Goal: Communication & Community: Answer question/provide support

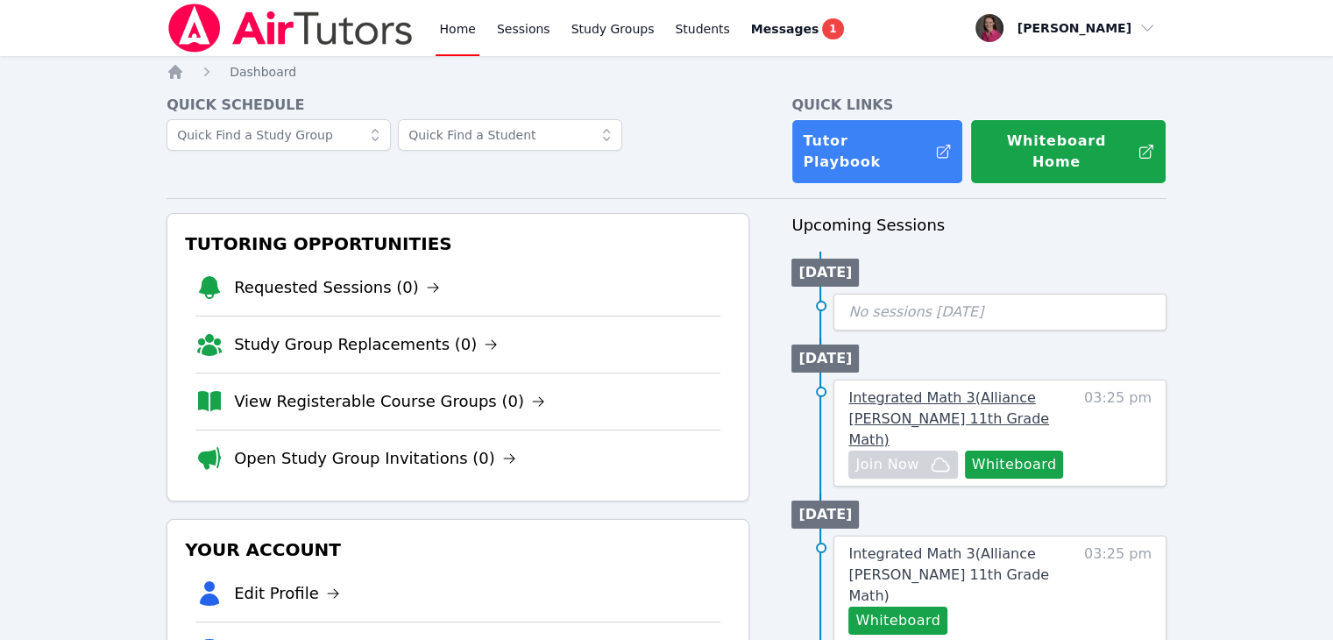
click at [998, 390] on span "Integrated Math 3 ( Alliance McKinzie 11th Grade Math )" at bounding box center [949, 418] width 201 height 59
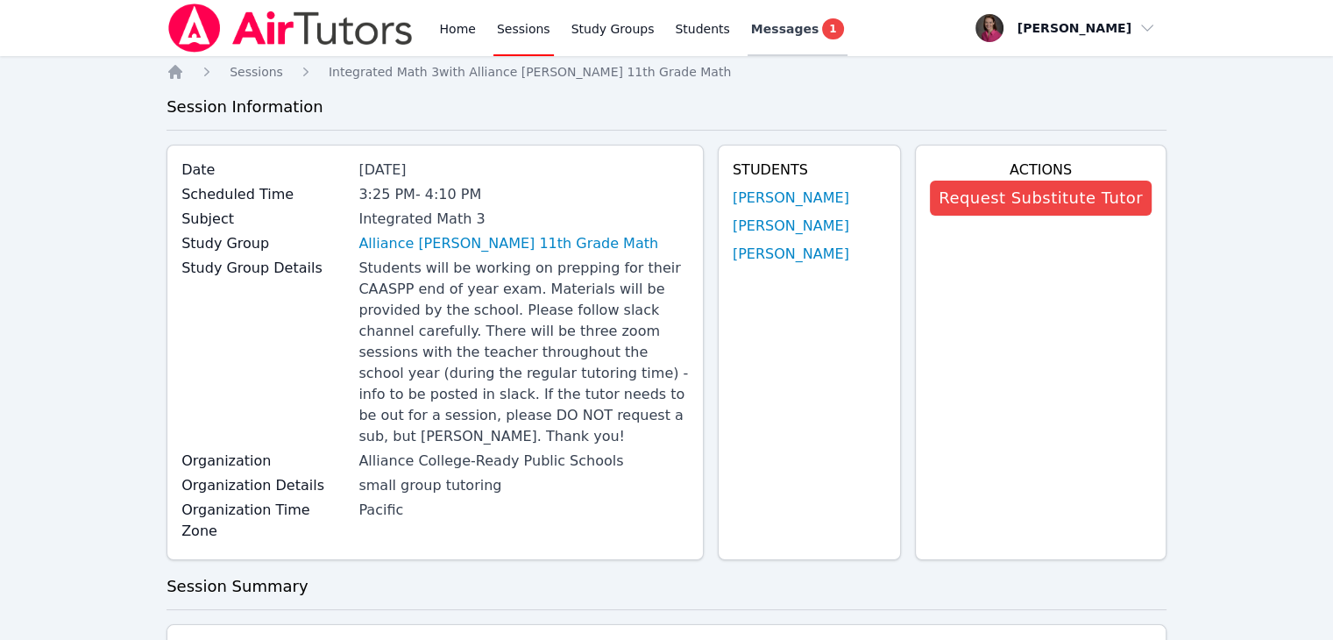
click at [748, 39] on link "Messages 1" at bounding box center [798, 28] width 100 height 56
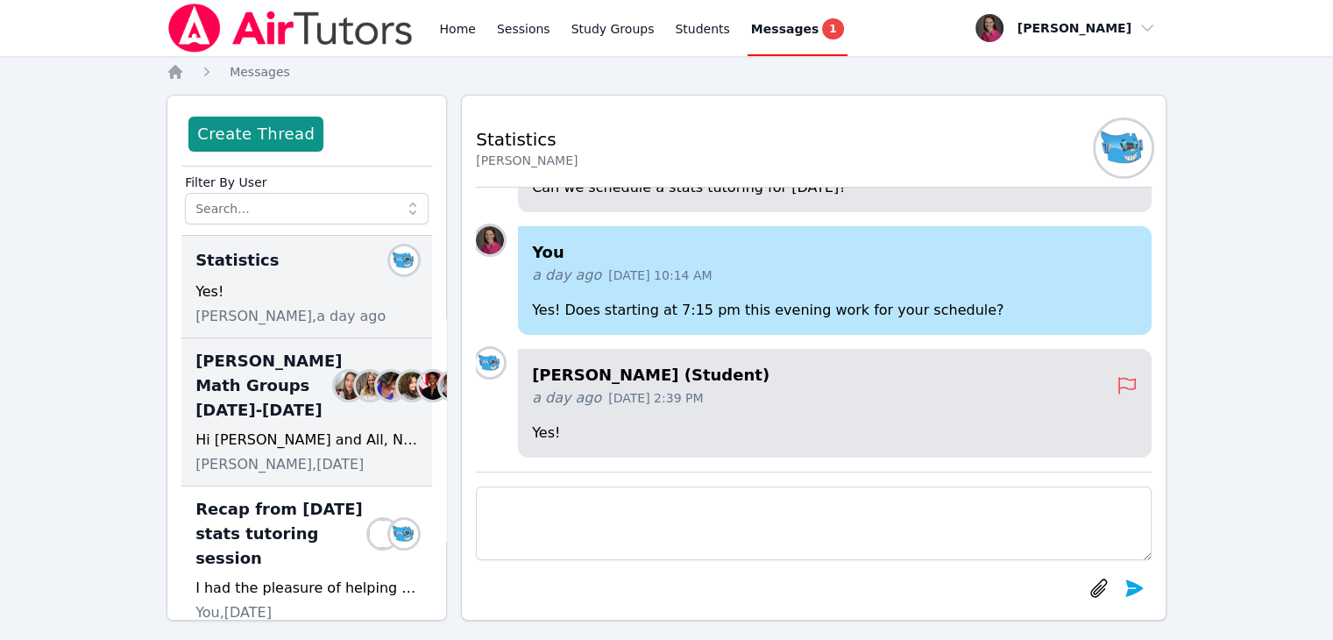
click at [242, 404] on span "McKinzie HS Math Groups 2025-2026" at bounding box center [268, 386] width 146 height 74
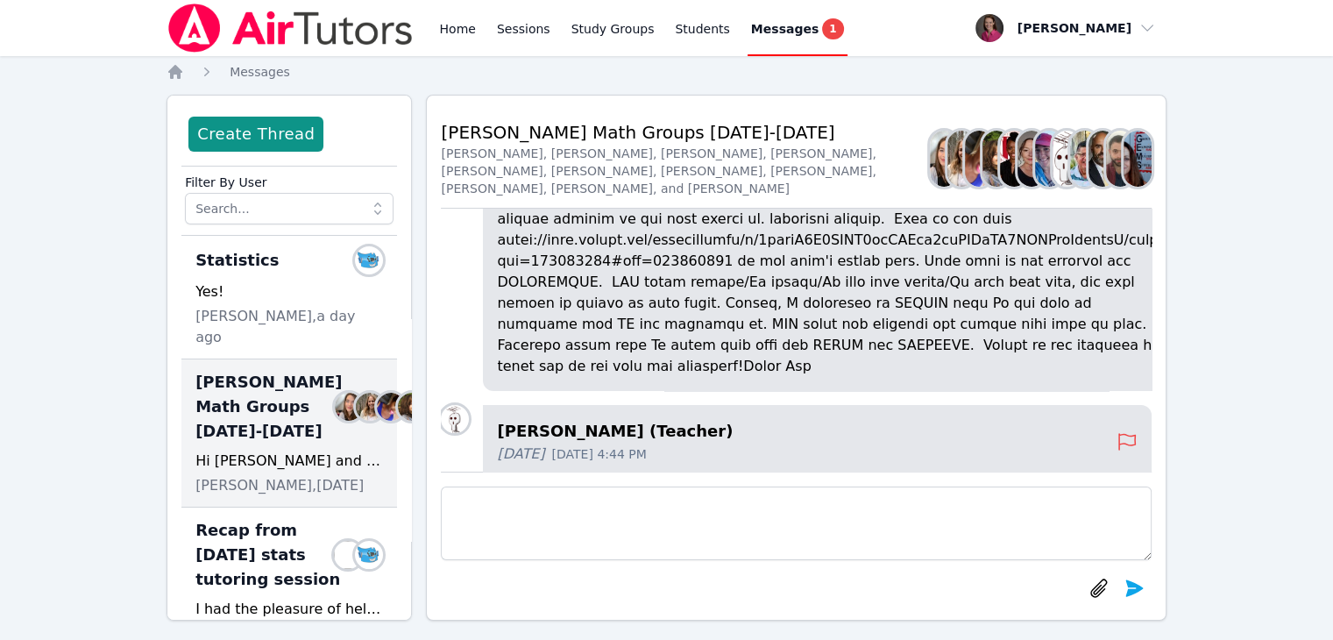
scroll to position [-1067, 0]
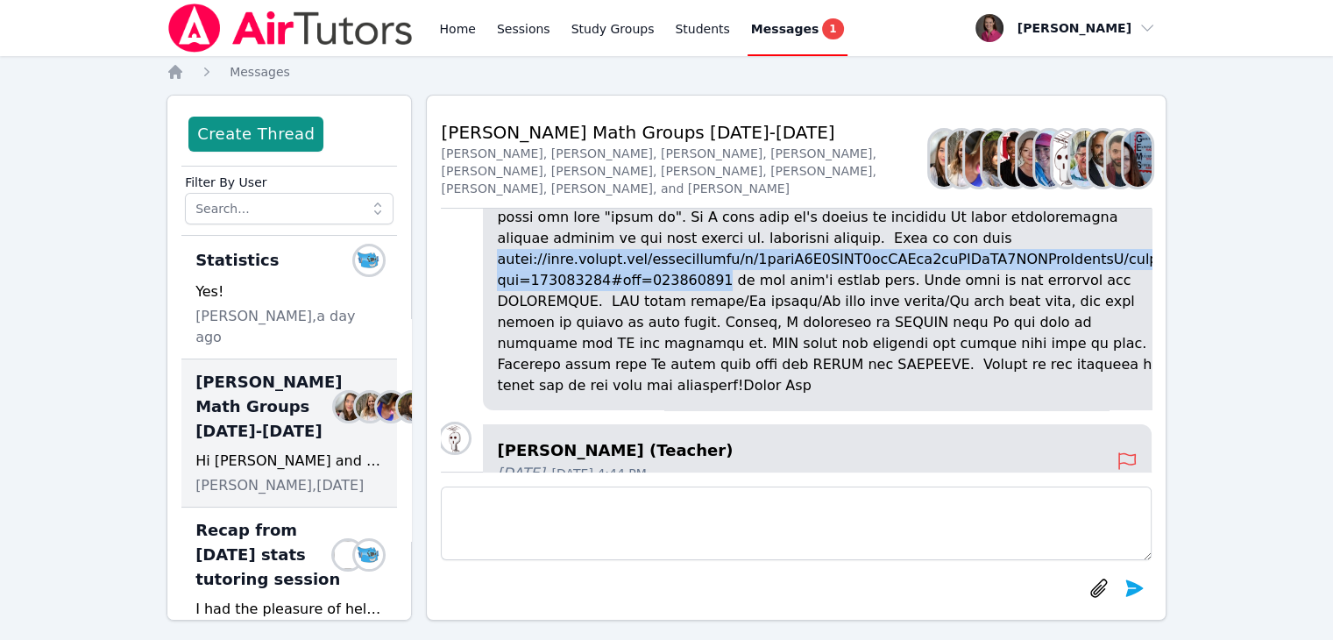
drag, startPoint x: 719, startPoint y: 373, endPoint x: 519, endPoint y: 352, distance: 201.0
click at [519, 352] on p at bounding box center [831, 207] width 668 height 379
copy p "https://docs.google.com/spreadsheets/d/1xplnO0Q5GOBY4rmLAPik9uwUOCaHH5SXYTjeGrz…"
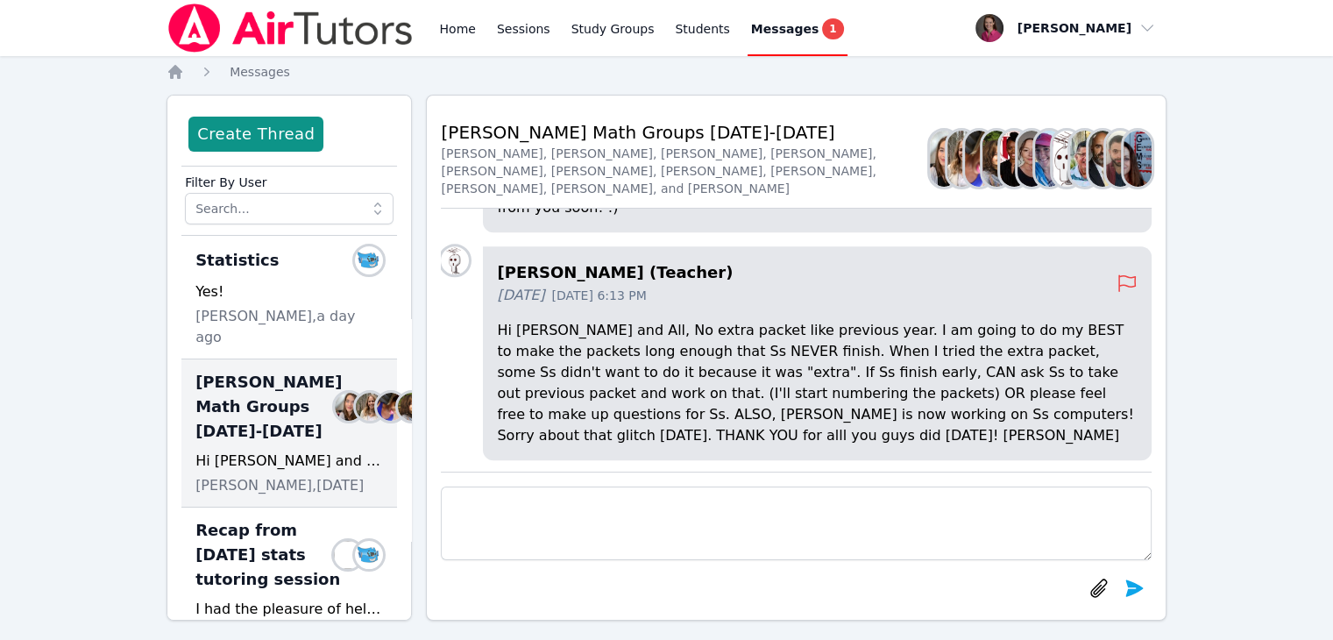
scroll to position [0, 0]
